Goal: Information Seeking & Learning: Learn about a topic

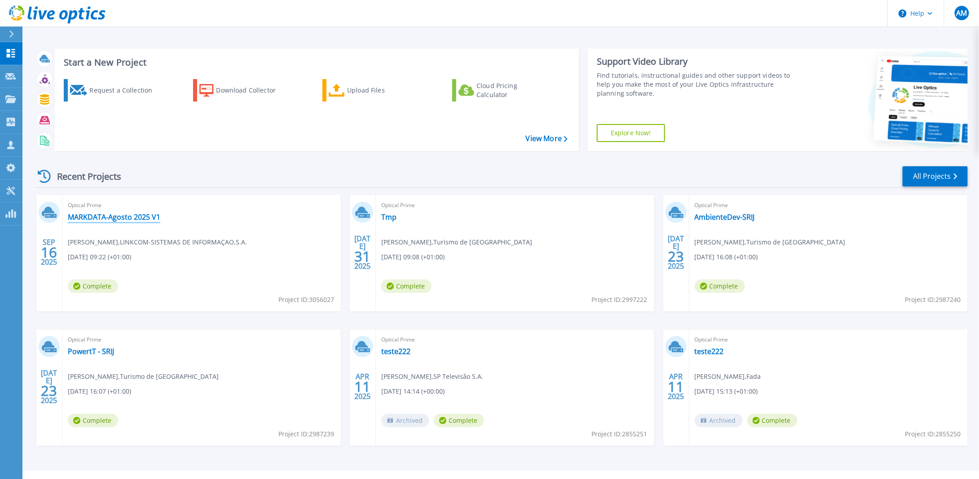
click at [127, 217] on link "MARKDATA-Agosto 2025 V1" at bounding box center [114, 216] width 93 height 9
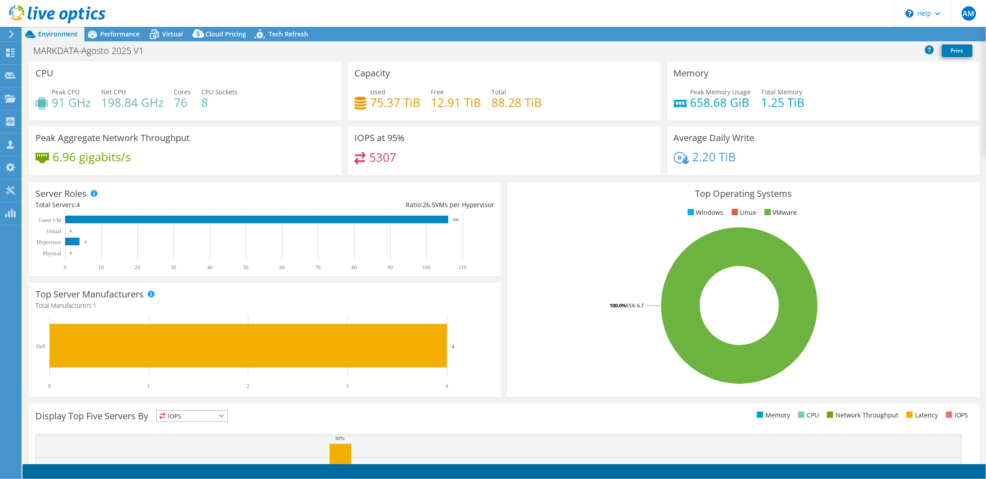
select select "USD"
click at [277, 34] on span "Tech Refresh" at bounding box center [289, 34] width 40 height 9
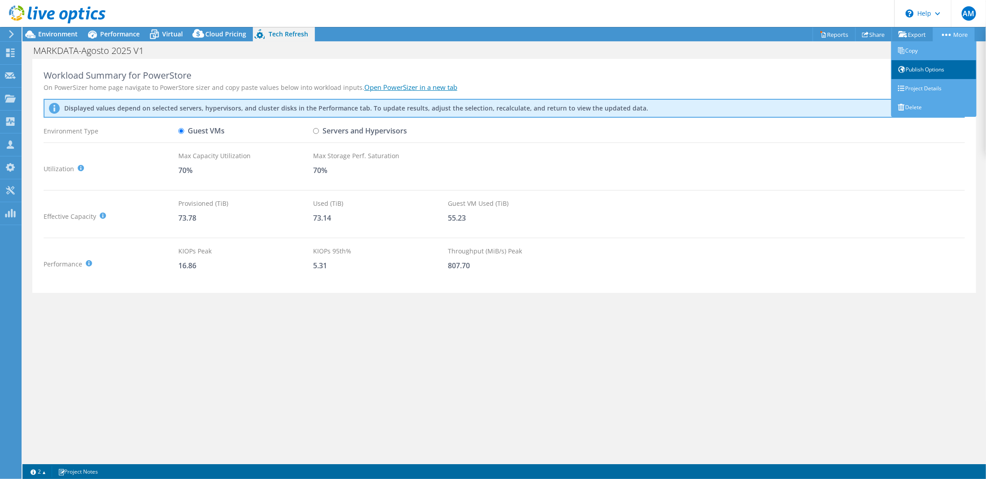
click at [930, 69] on link "Publish Options" at bounding box center [933, 69] width 85 height 19
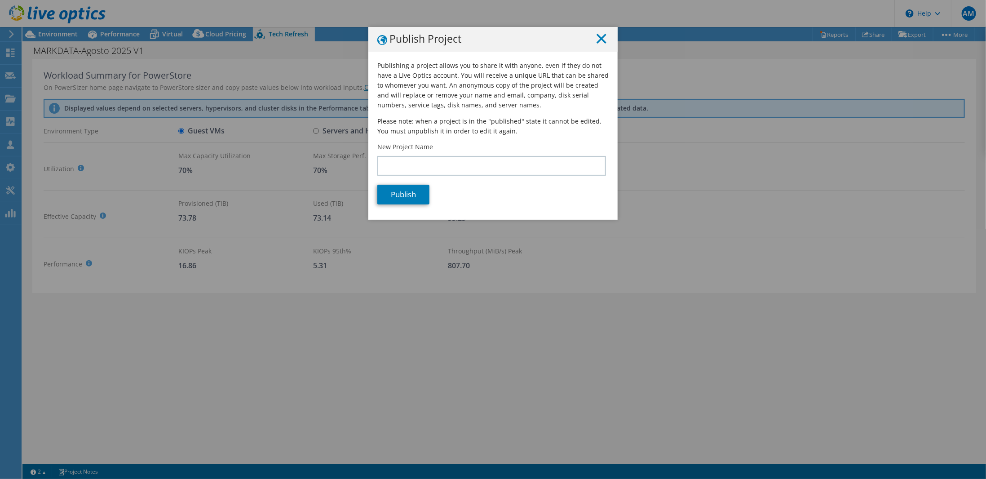
click at [597, 37] on line at bounding box center [601, 38] width 9 height 9
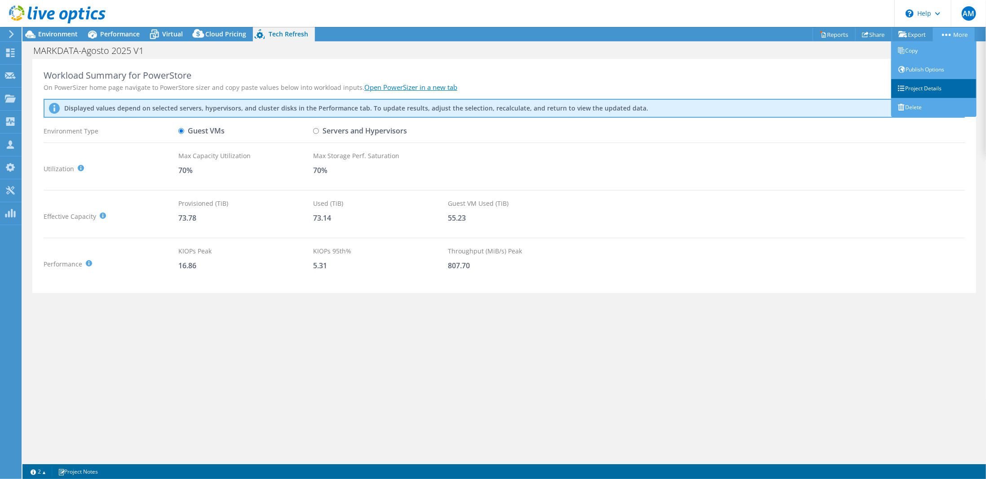
click at [937, 90] on link "Project Details" at bounding box center [933, 88] width 85 height 19
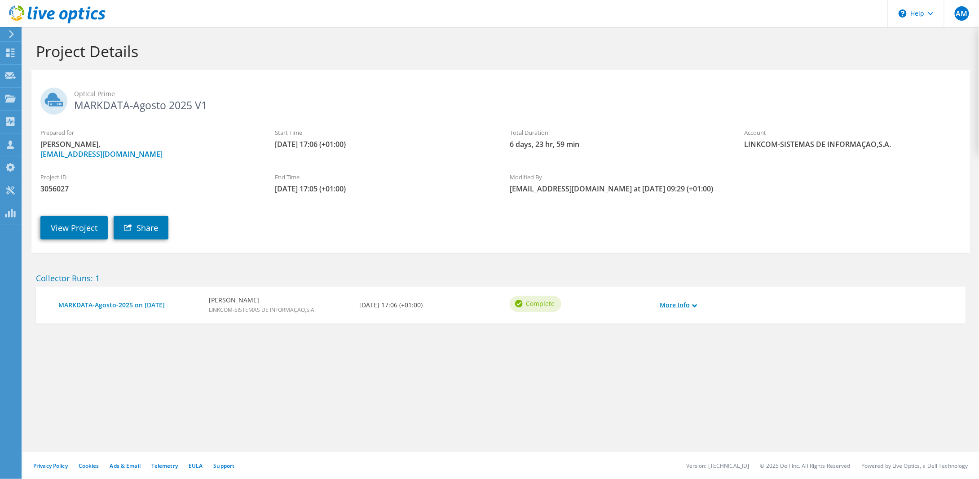
click at [694, 301] on link "More Info" at bounding box center [678, 305] width 37 height 10
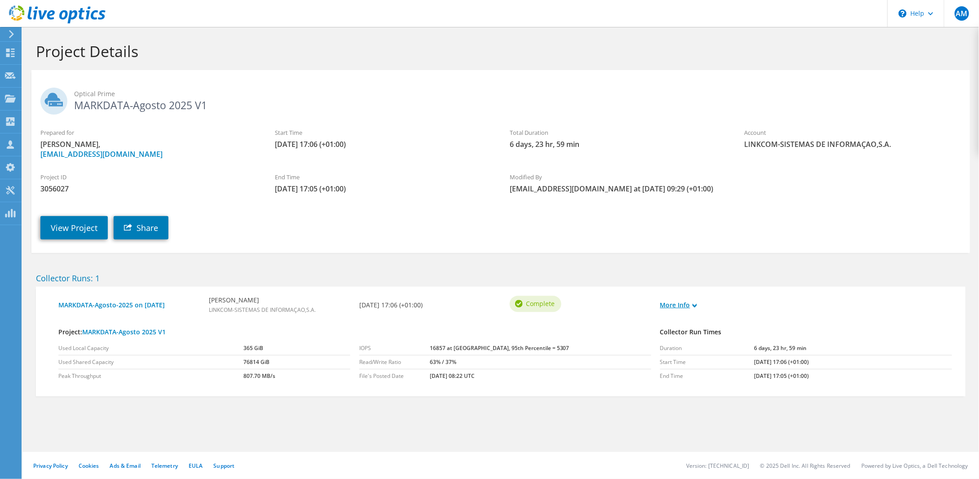
click at [691, 303] on link "More Info" at bounding box center [678, 305] width 37 height 10
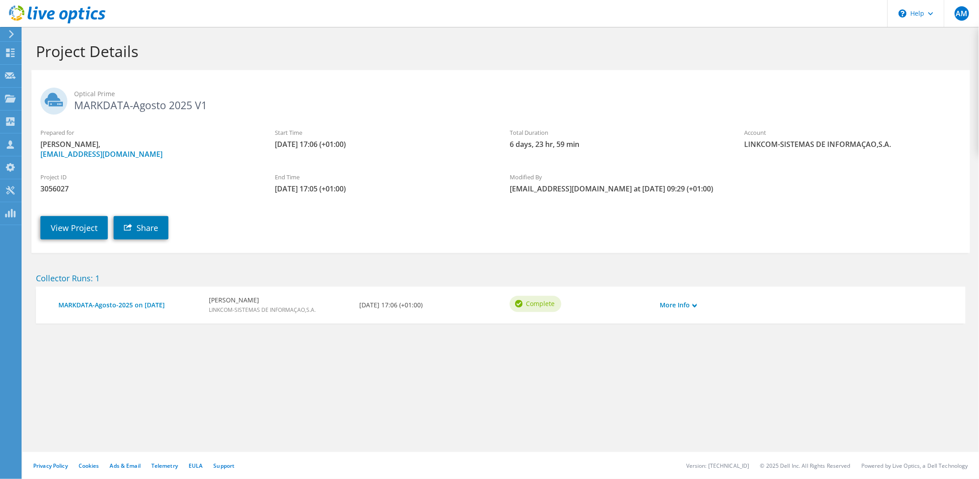
click at [677, 350] on section "Project Details Optical Prime MARKDATA-Agosto 2025 V1 Prepared for Paulo Coucei…" at bounding box center [500, 202] width 957 height 350
click at [448, 41] on div "Project Details" at bounding box center [501, 48] width 948 height 43
click at [15, 49] on icon at bounding box center [10, 53] width 11 height 9
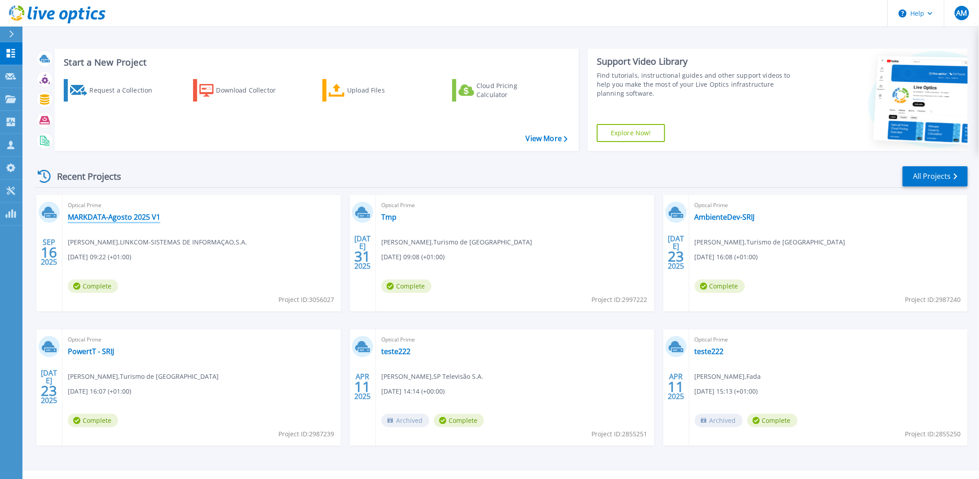
click at [83, 217] on link "MARKDATA-Agosto 2025 V1" at bounding box center [114, 216] width 93 height 9
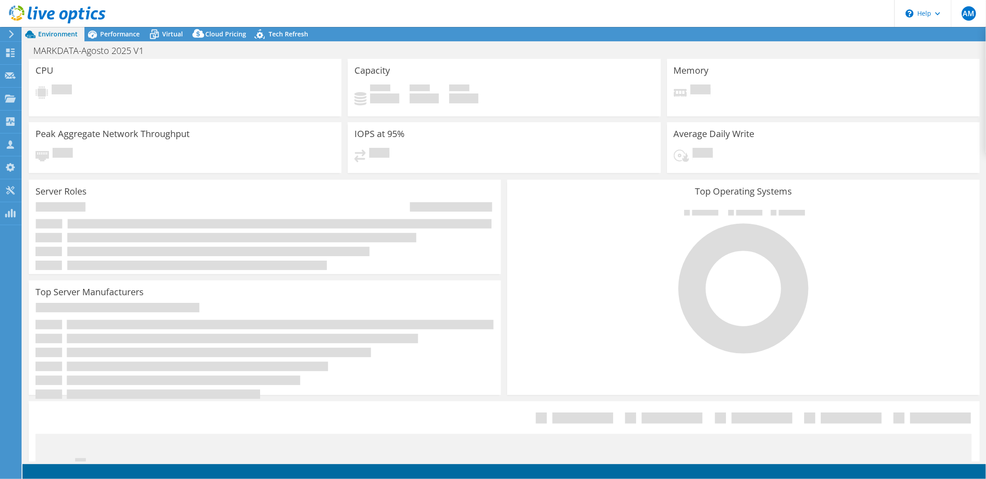
select select "USD"
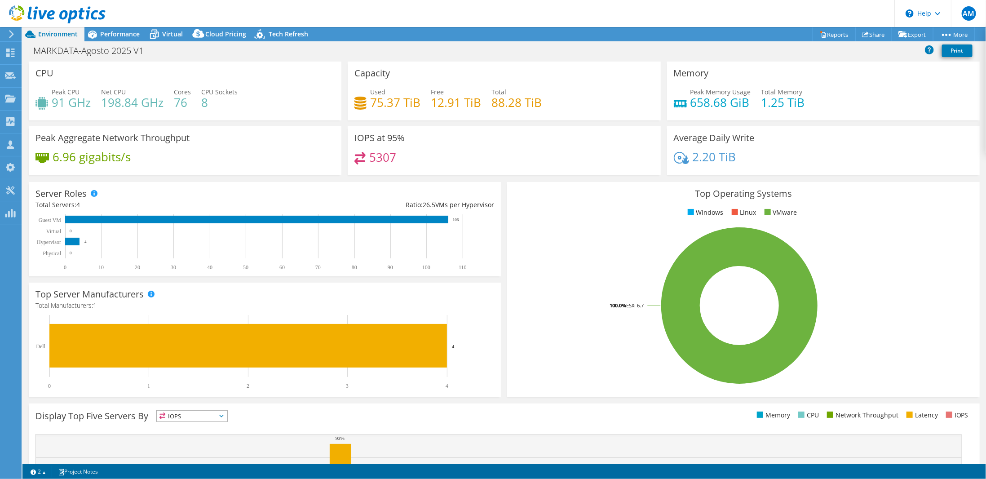
scroll to position [120, 0]
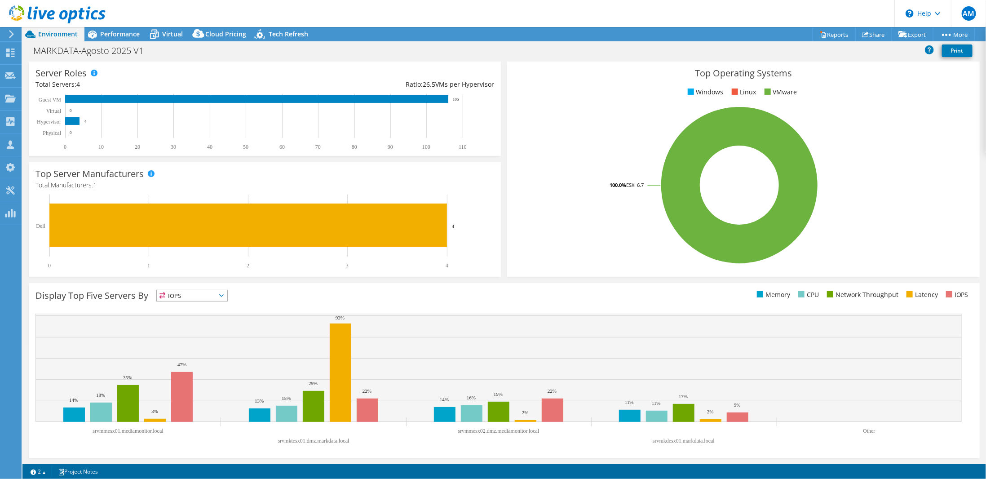
click at [183, 295] on span "IOPS" at bounding box center [192, 295] width 71 height 11
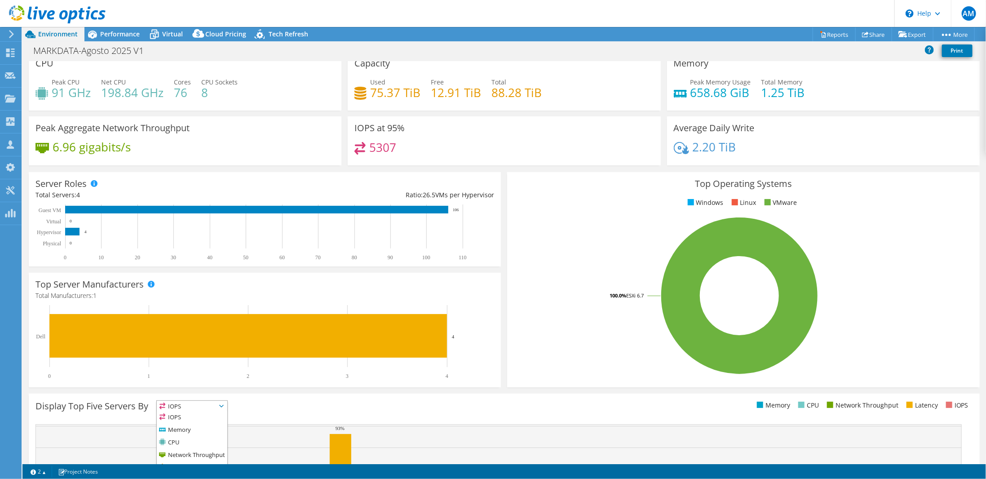
scroll to position [0, 0]
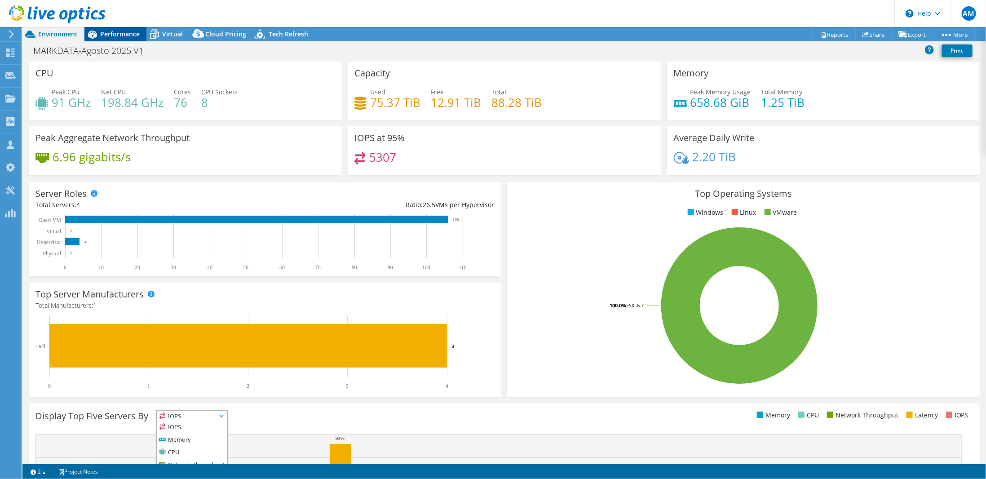
click at [113, 31] on span "Performance" at bounding box center [120, 34] width 40 height 9
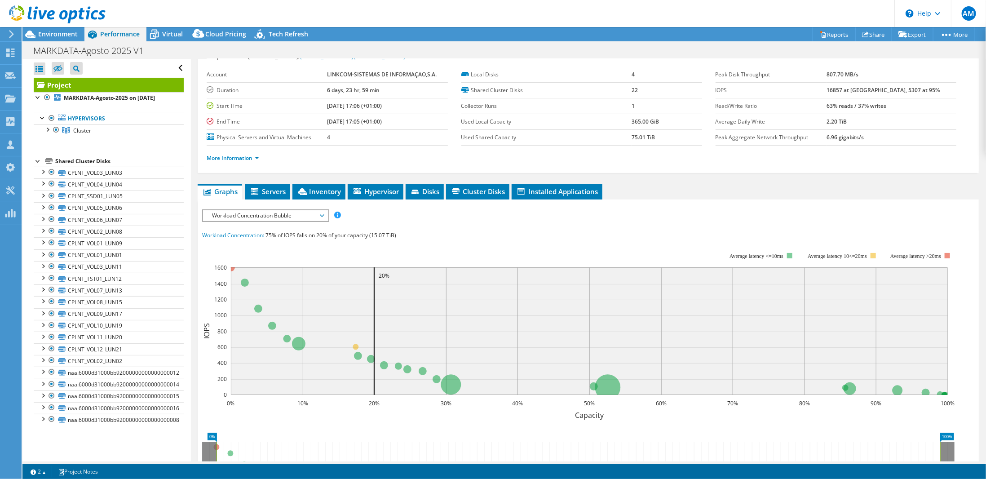
scroll to position [45, 0]
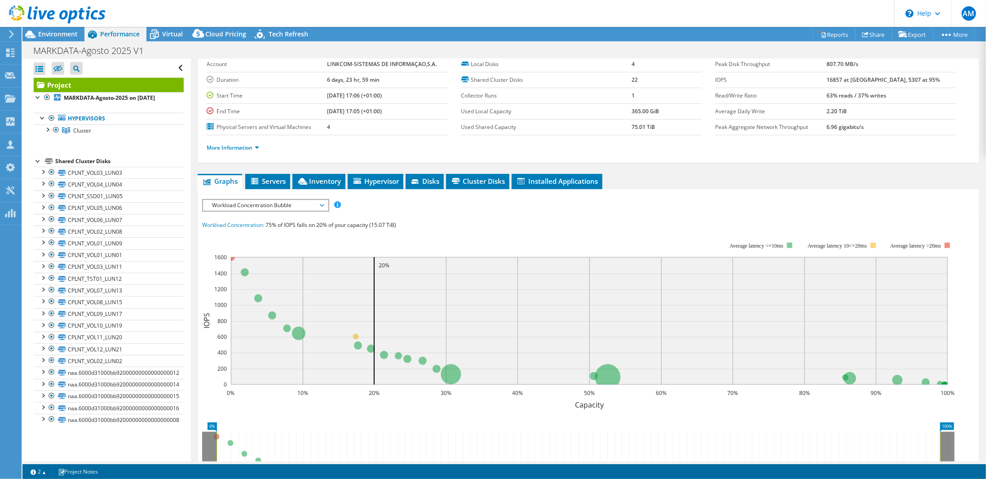
click at [239, 207] on span "Workload Concentration Bubble" at bounding box center [265, 205] width 115 height 11
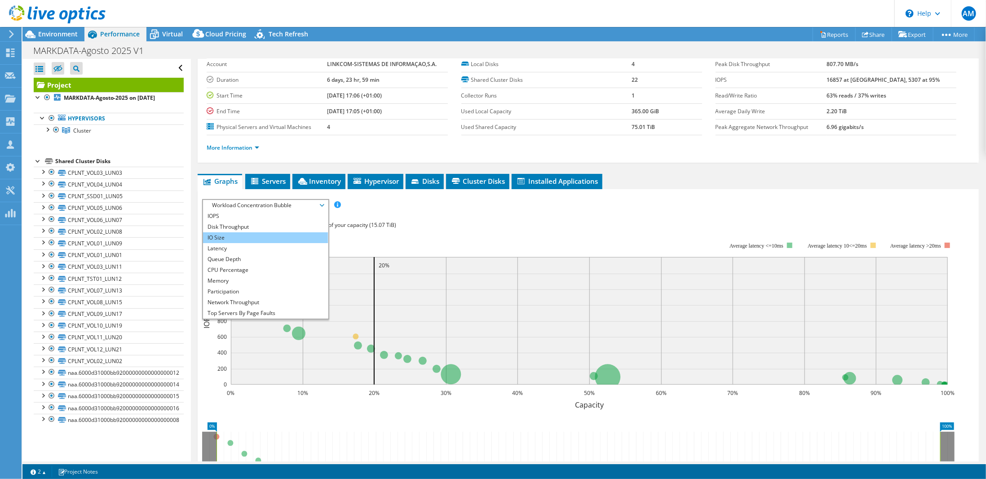
click at [242, 232] on li "IO Size" at bounding box center [265, 237] width 124 height 11
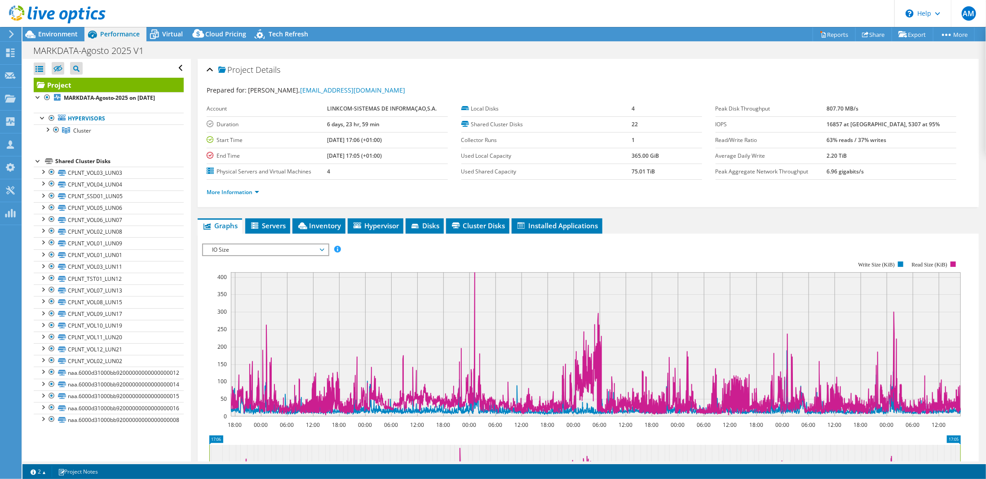
scroll to position [0, 0]
click at [299, 249] on span "IO Size" at bounding box center [265, 250] width 115 height 11
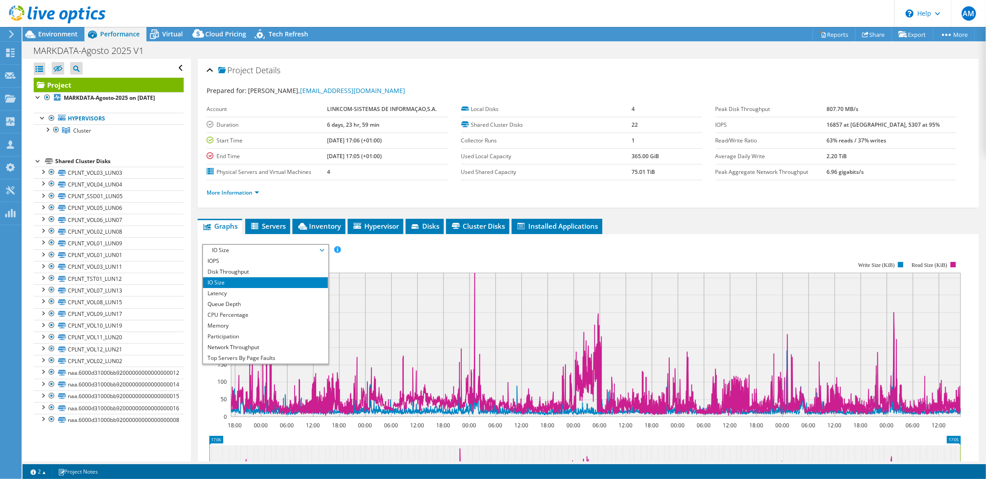
click at [834, 212] on div "Project Details Prepared for: [PERSON_NAME], [EMAIL_ADDRESS][DOMAIN_NAME] Accou…" at bounding box center [588, 336] width 795 height 554
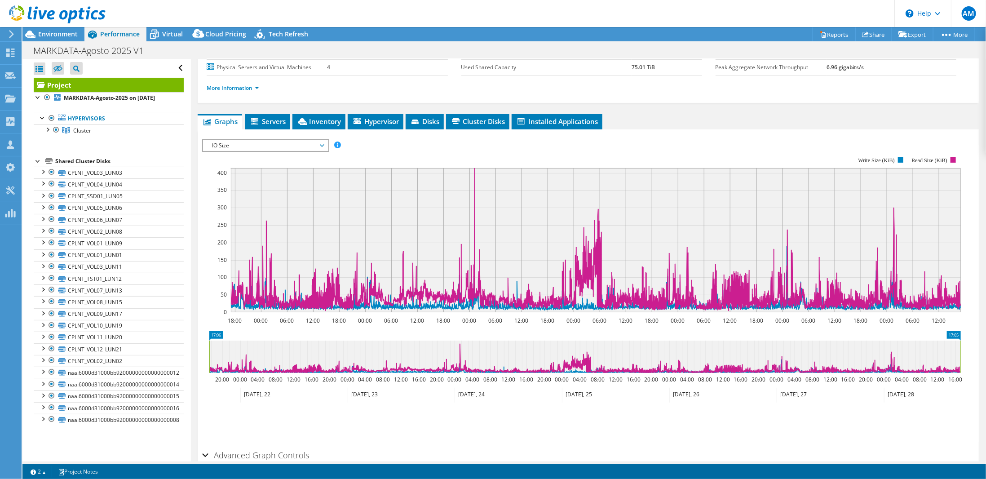
scroll to position [59, 0]
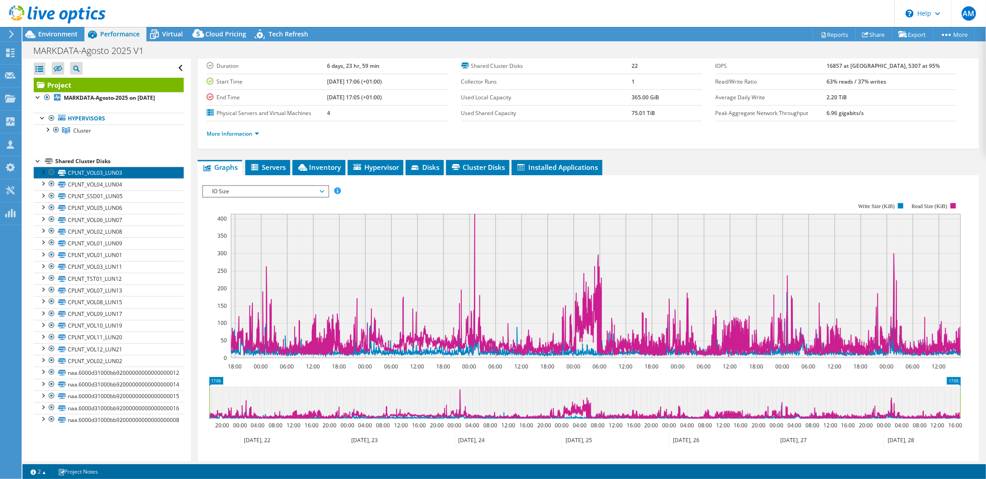
click at [115, 171] on link "CPLNT_VOL03_LUN03" at bounding box center [109, 173] width 150 height 12
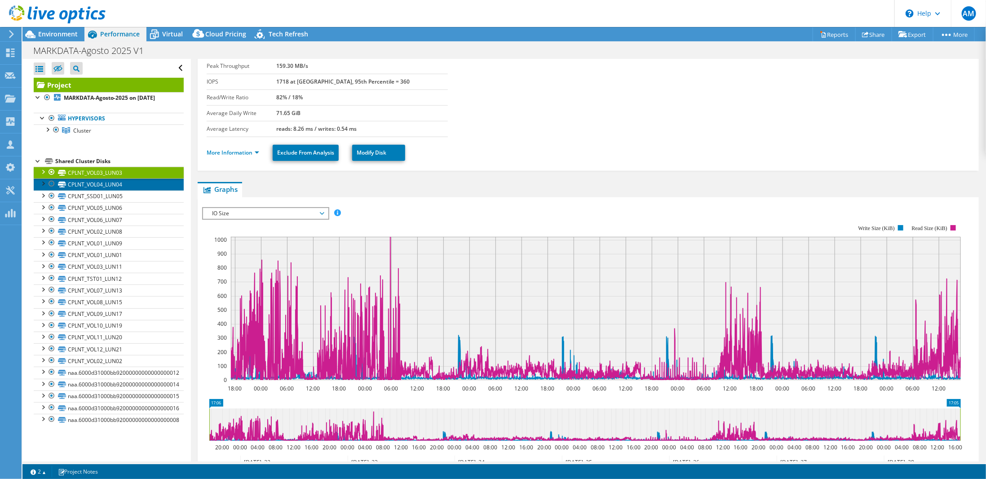
click at [114, 182] on link "CPLNT_VOL04_LUN04" at bounding box center [109, 184] width 150 height 12
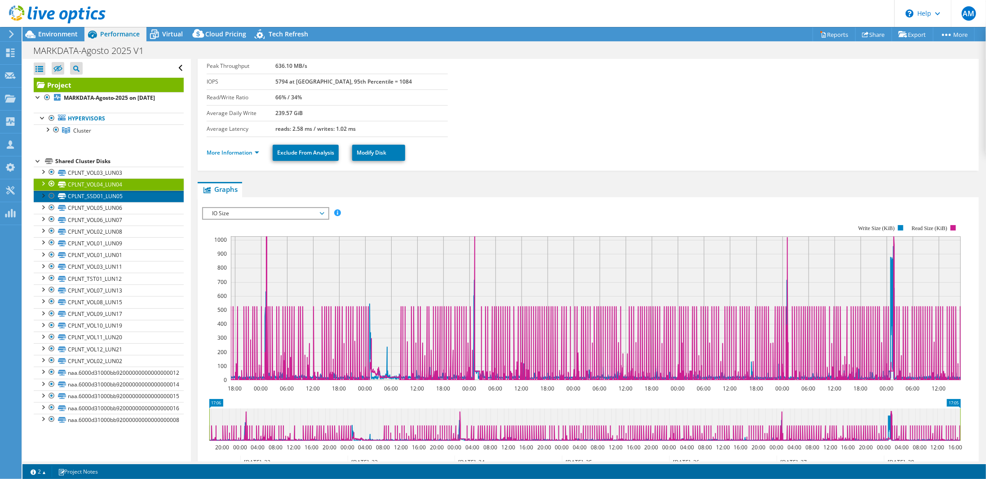
click at [115, 197] on link "CPLNT_SSD01_LUN05" at bounding box center [109, 196] width 150 height 12
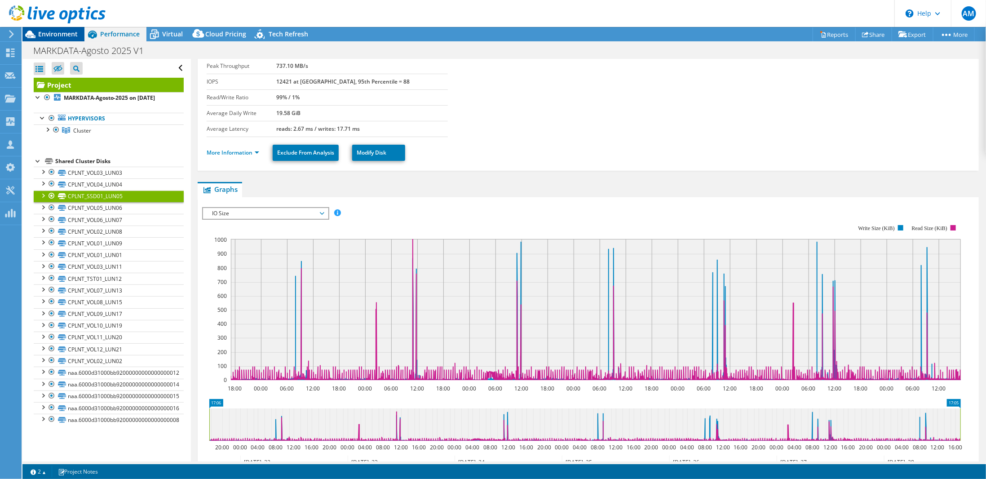
click at [60, 38] on span "Environment" at bounding box center [58, 34] width 40 height 9
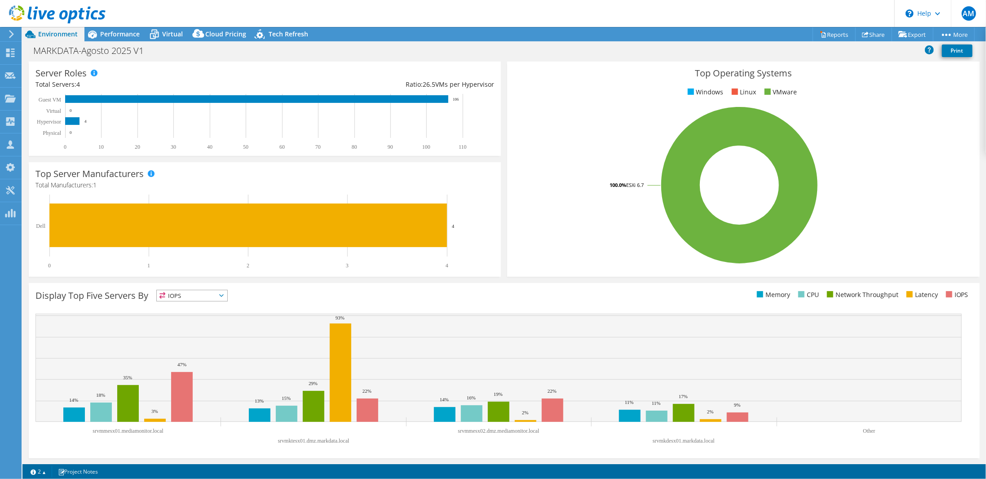
scroll to position [0, 0]
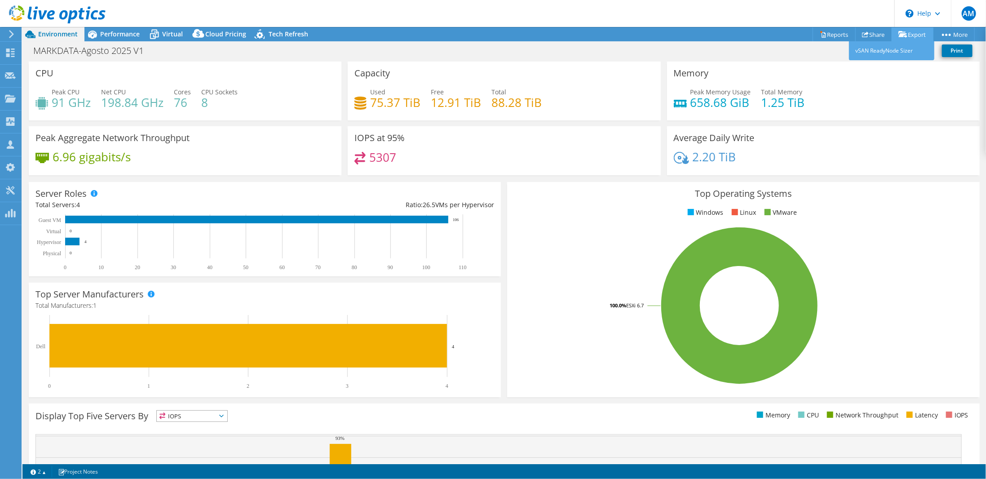
click at [907, 37] on link "Export" at bounding box center [913, 34] width 42 height 14
click at [827, 38] on link "Reports" at bounding box center [834, 34] width 43 height 14
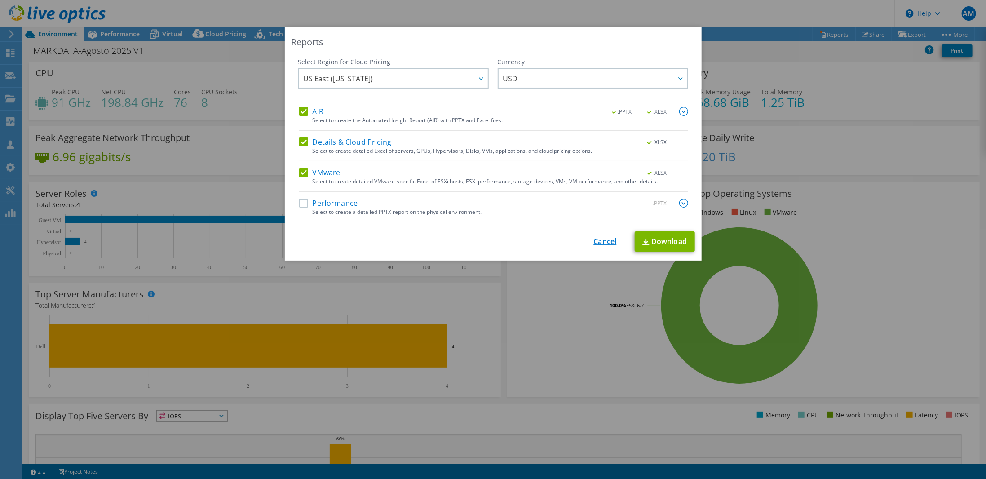
click at [611, 238] on link "Cancel" at bounding box center [605, 241] width 23 height 9
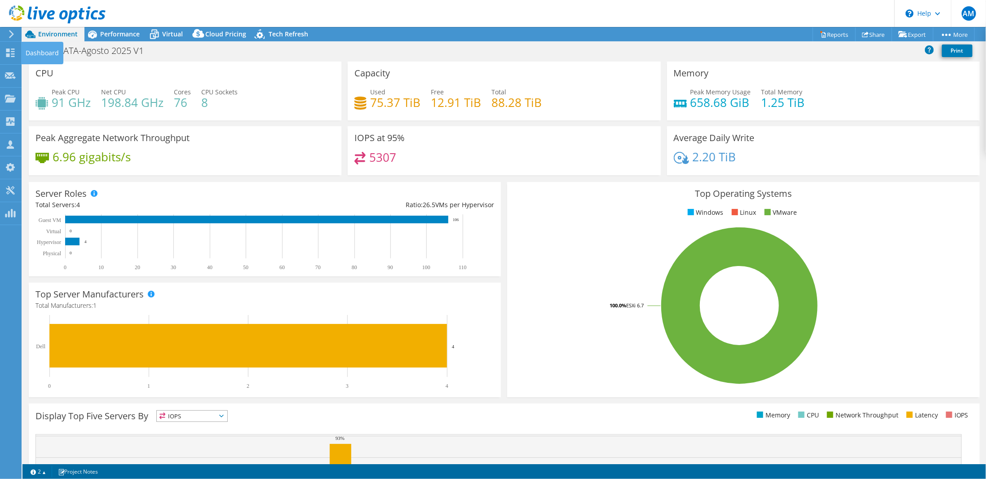
click at [22, 52] on div "Dashboard" at bounding box center [42, 53] width 42 height 22
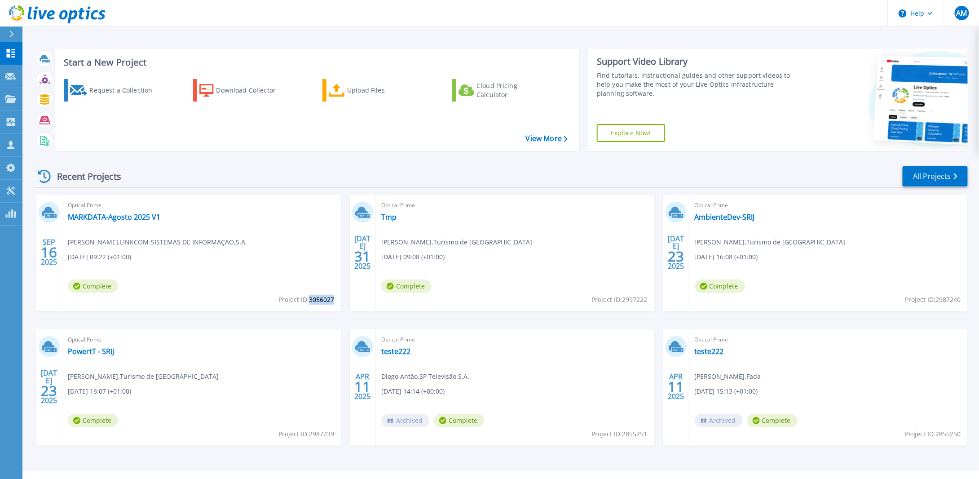
drag, startPoint x: 334, startPoint y: 299, endPoint x: 309, endPoint y: 302, distance: 24.9
click at [309, 302] on span "Project ID: 3056027" at bounding box center [307, 300] width 56 height 10
copy span "3056027"
click at [184, 287] on div "Optical Prime MARKDATA-Agosto 2025 V1 Paulo Couceiro , LINKCOM-SISTEMAS DE INFO…" at bounding box center [201, 253] width 279 height 116
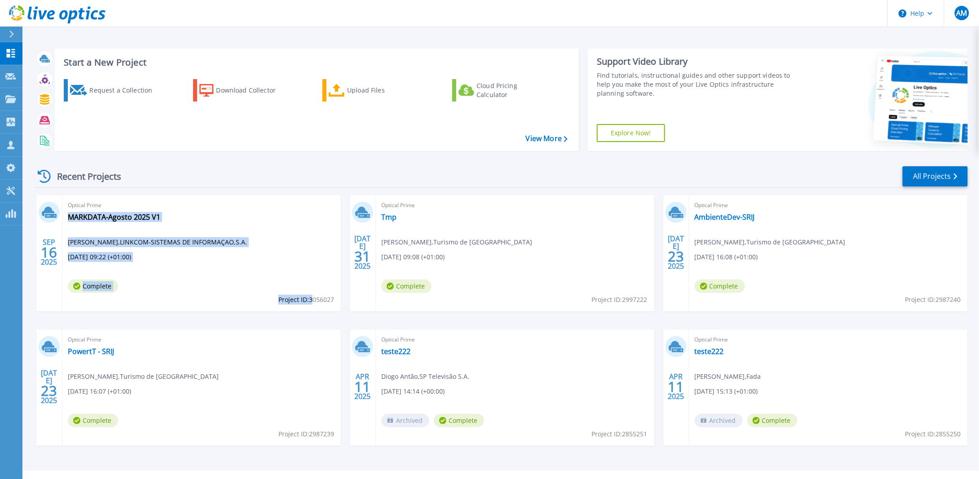
drag, startPoint x: 336, startPoint y: 297, endPoint x: 312, endPoint y: 302, distance: 24.5
click at [312, 302] on div "Optical Prime MARKDATA-Agosto 2025 V1 Paulo Couceiro , LINKCOM-SISTEMAS DE INFO…" at bounding box center [201, 253] width 279 height 116
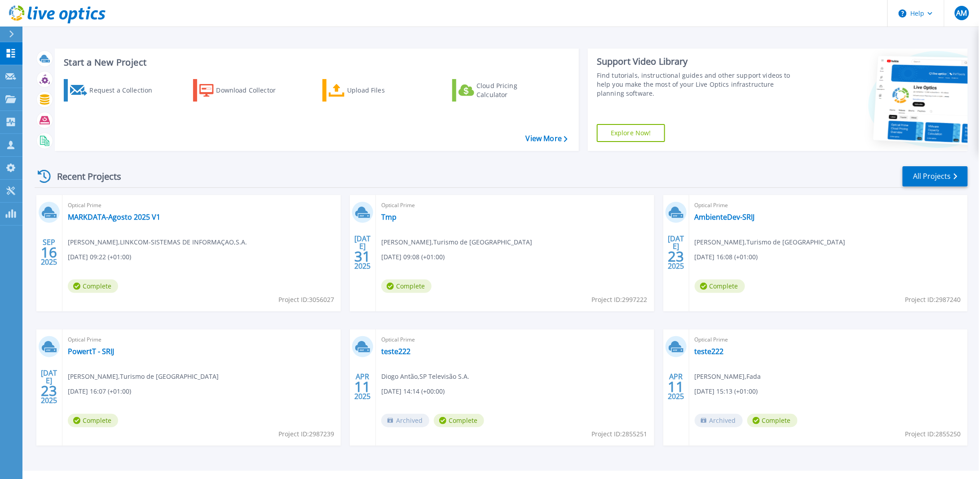
click at [318, 302] on span "Project ID: 3056027" at bounding box center [307, 300] width 56 height 10
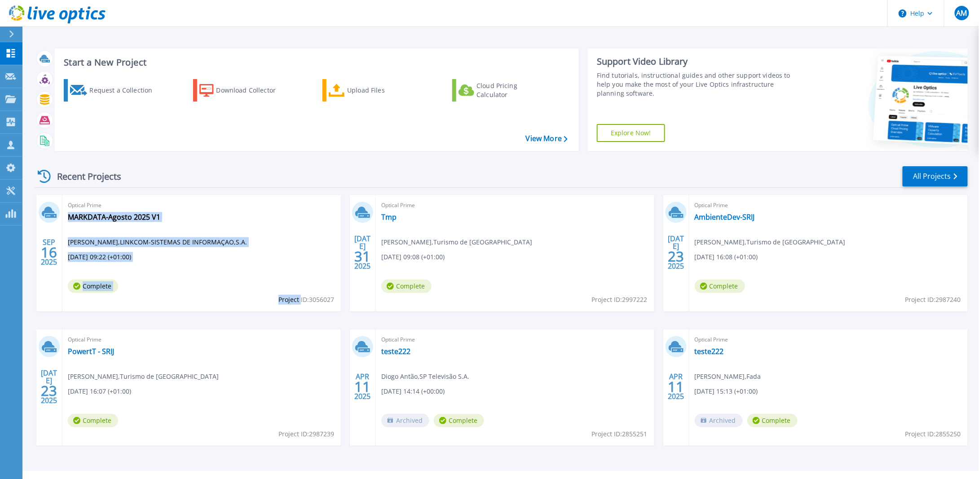
drag, startPoint x: 274, startPoint y: 302, endPoint x: 299, endPoint y: 301, distance: 24.7
click at [299, 301] on div "Optical Prime MARKDATA-Agosto 2025 V1 Paulo Couceiro , LINKCOM-SISTEMAS DE INFO…" at bounding box center [201, 253] width 279 height 116
click at [297, 300] on span "Project ID: 3056027" at bounding box center [307, 300] width 56 height 10
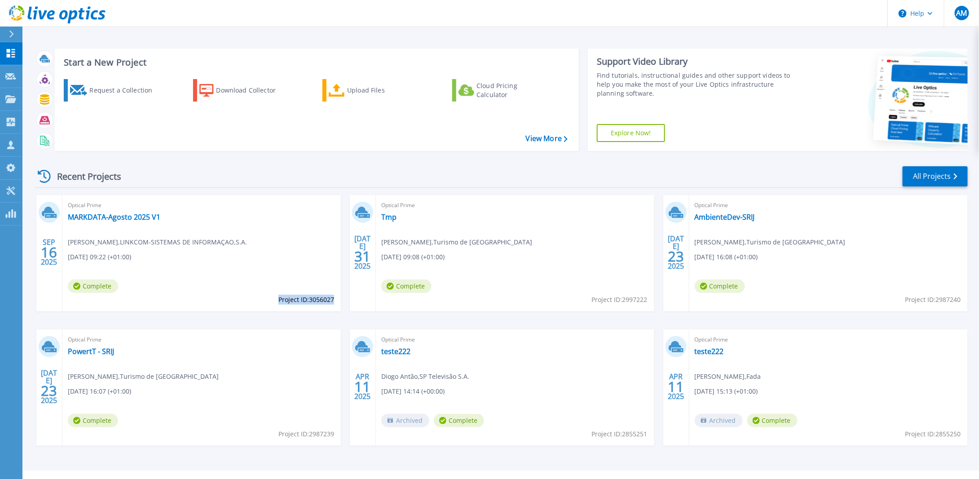
drag, startPoint x: 278, startPoint y: 302, endPoint x: 334, endPoint y: 301, distance: 56.6
click at [334, 301] on span "Project ID: 3056027" at bounding box center [307, 300] width 56 height 10
copy span "Project ID: 3056027"
drag, startPoint x: 530, startPoint y: 291, endPoint x: 608, endPoint y: 293, distance: 78.2
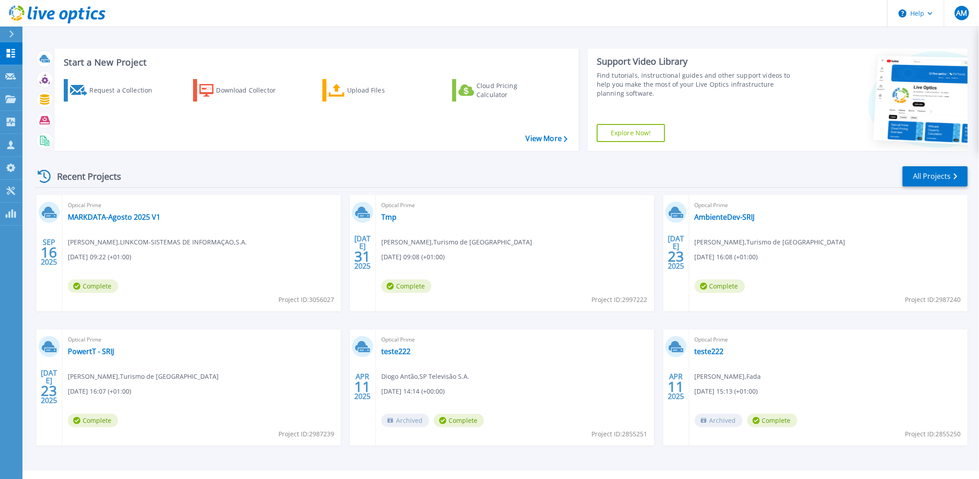
click at [530, 291] on div "Optical Prime Tmp Gil Simoes , Turismo de Portugal 07/31/2025, 09:08 (+01:00) C…" at bounding box center [515, 253] width 279 height 116
drag, startPoint x: 648, startPoint y: 299, endPoint x: 633, endPoint y: 302, distance: 15.2
click at [633, 302] on div "Optical Prime Tmp Gil Simoes , Turismo de Portugal 07/31/2025, 09:08 (+01:00) C…" at bounding box center [515, 253] width 279 height 116
click at [641, 301] on span "Project ID: 2997222" at bounding box center [620, 300] width 56 height 10
drag, startPoint x: 647, startPoint y: 301, endPoint x: 623, endPoint y: 304, distance: 24.8
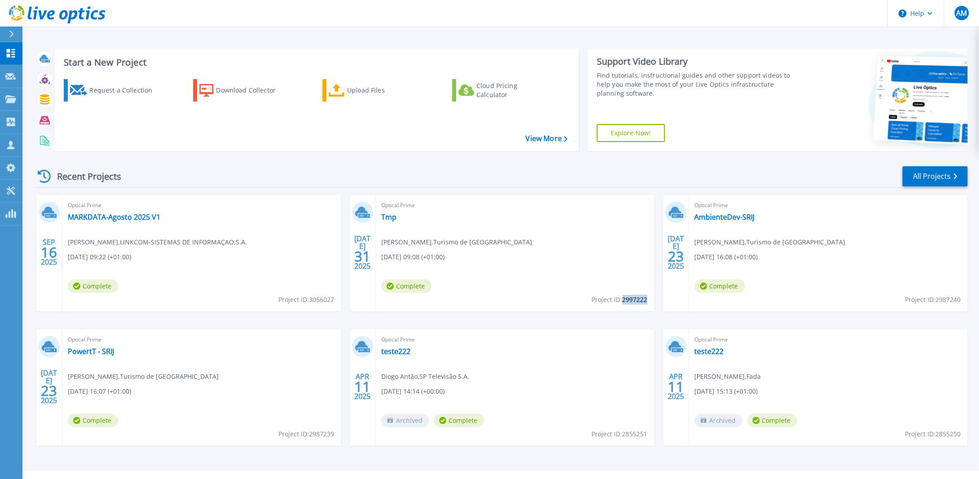
click at [623, 304] on span "Project ID: 2997222" at bounding box center [620, 300] width 56 height 10
copy span "2997222"
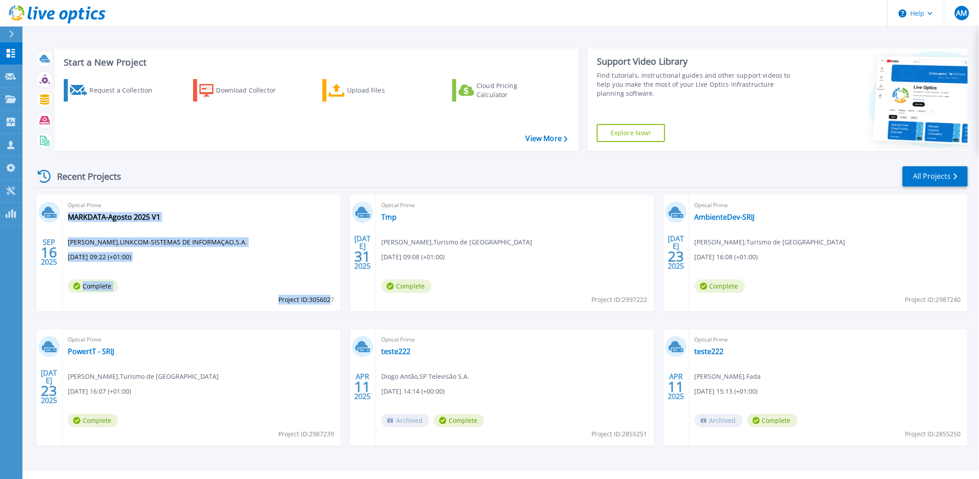
drag, startPoint x: 338, startPoint y: 303, endPoint x: 329, endPoint y: 302, distance: 9.1
click at [329, 302] on div "Optical Prime MARKDATA-Agosto 2025 V1 Paulo Couceiro , LINKCOM-SISTEMAS DE INFO…" at bounding box center [201, 253] width 279 height 116
click at [329, 302] on span "Project ID: 3056027" at bounding box center [307, 300] width 56 height 10
drag, startPoint x: 335, startPoint y: 301, endPoint x: 329, endPoint y: 300, distance: 6.0
click at [329, 300] on div "Optical Prime MARKDATA-Agosto 2025 V1 Paulo Couceiro , LINKCOM-SISTEMAS DE INFO…" at bounding box center [201, 253] width 279 height 116
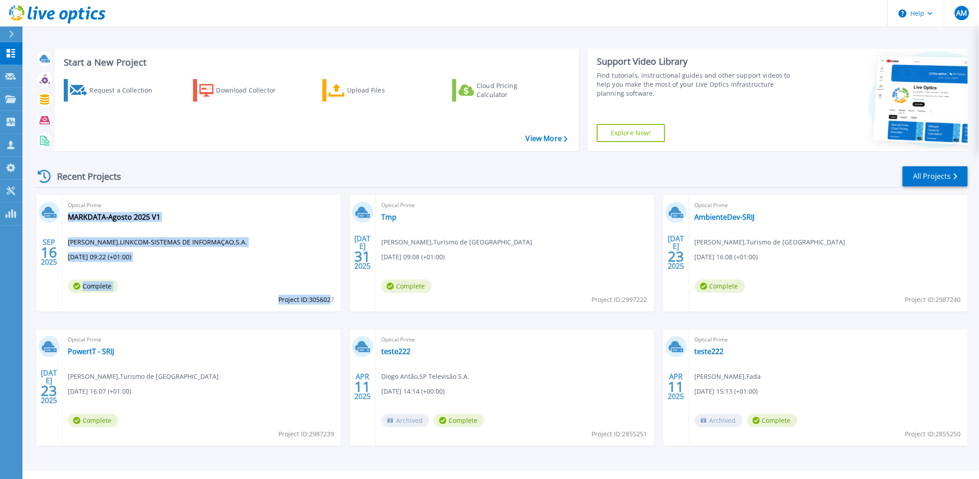
click at [329, 300] on span "Project ID: 3056027" at bounding box center [307, 300] width 56 height 10
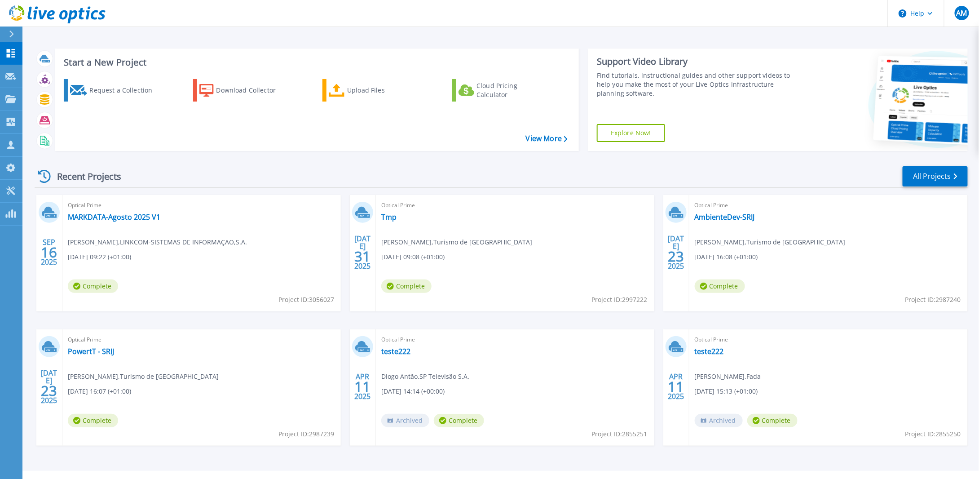
click at [333, 297] on span "Project ID: 3056027" at bounding box center [307, 300] width 56 height 10
drag, startPoint x: 333, startPoint y: 298, endPoint x: 310, endPoint y: 300, distance: 23.4
click at [310, 300] on span "Project ID: 3056027" at bounding box center [307, 300] width 56 height 10
copy span "3056027"
